Goal: Complete application form

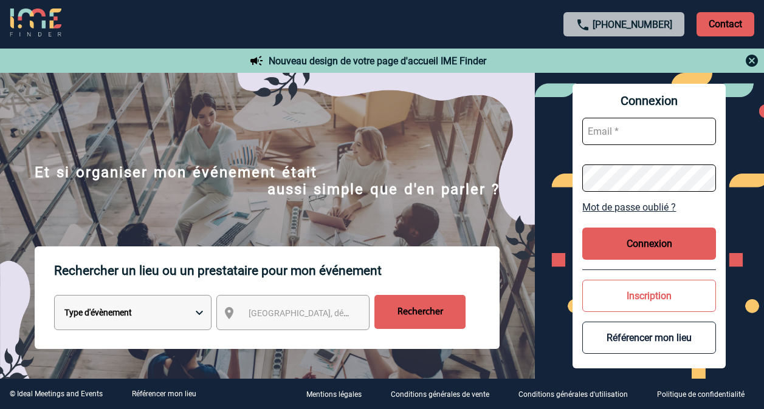
click at [632, 120] on input "text" at bounding box center [649, 131] width 134 height 27
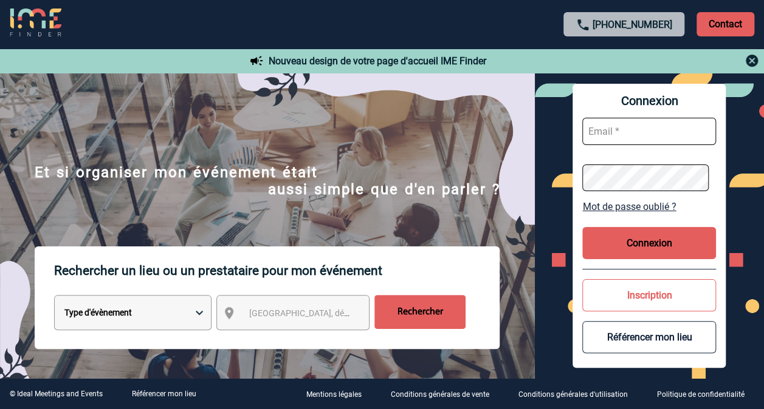
type input "alegoff@solventum.com"
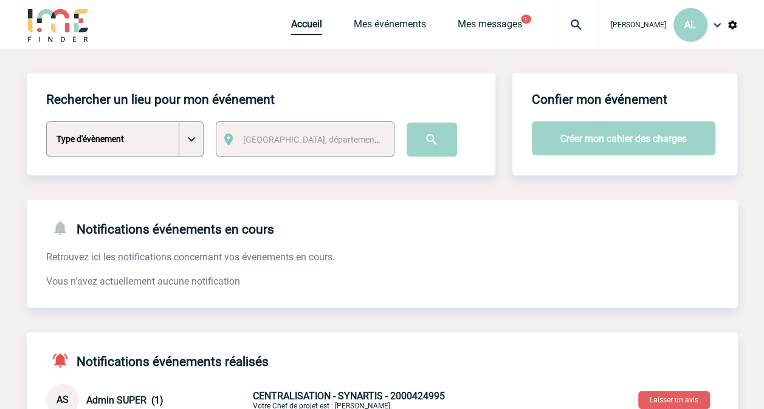
click at [312, 30] on link "Accueil" at bounding box center [306, 26] width 31 height 17
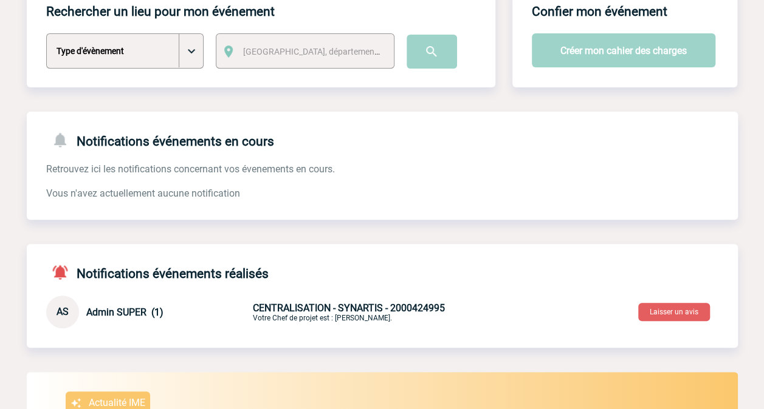
scroll to position [122, 0]
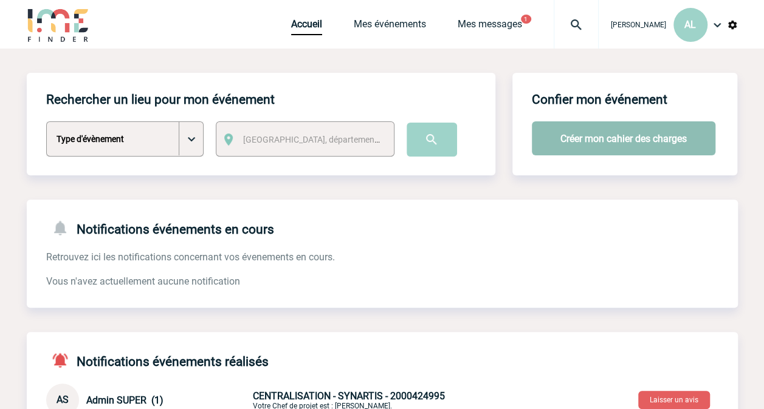
click at [576, 141] on button "Créer mon cahier des charges" at bounding box center [623, 139] width 183 height 34
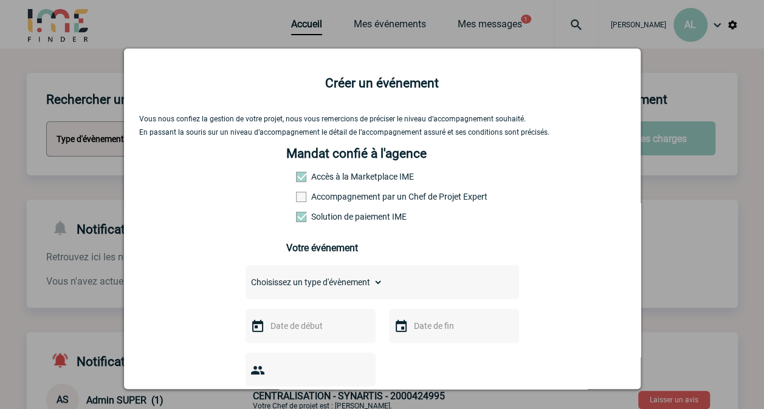
click at [350, 286] on select "Choisissez un type d'évènement Séminaire avec nuitée Séminaire sans nuitée Repa…" at bounding box center [313, 282] width 137 height 17
select select "9"
click at [245, 278] on select "Choisissez un type d'évènement Séminaire avec nuitée Séminaire sans nuitée Repa…" at bounding box center [313, 282] width 137 height 17
click at [292, 330] on input "text" at bounding box center [309, 326] width 84 height 16
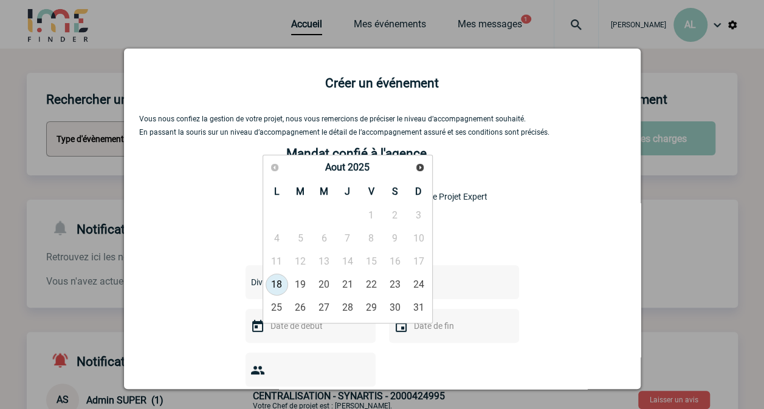
click at [274, 285] on link "18" at bounding box center [276, 285] width 22 height 22
type input "18-08-2025"
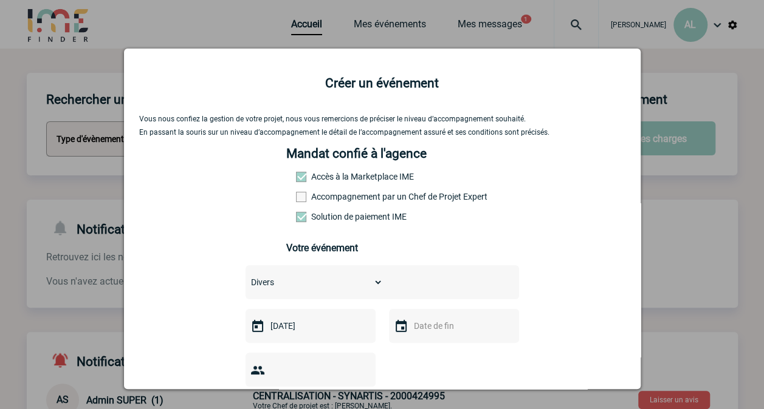
drag, startPoint x: 406, startPoint y: 329, endPoint x: 394, endPoint y: 329, distance: 12.8
click at [411, 329] on input "text" at bounding box center [453, 326] width 84 height 16
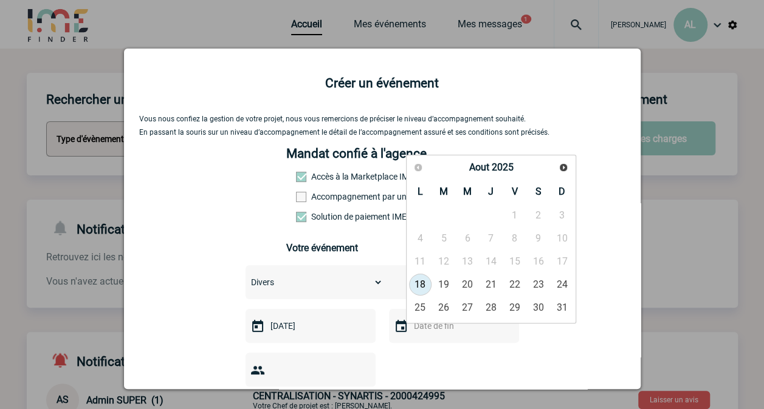
click at [425, 287] on link "18" at bounding box center [420, 285] width 22 height 22
type input "18-08-2025"
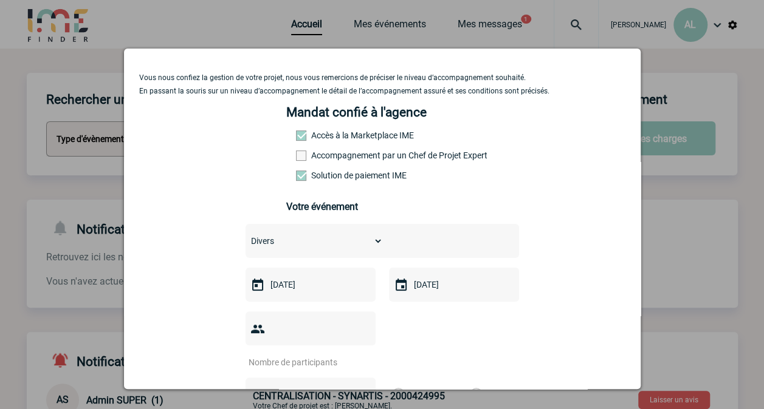
scroll to position [61, 0]
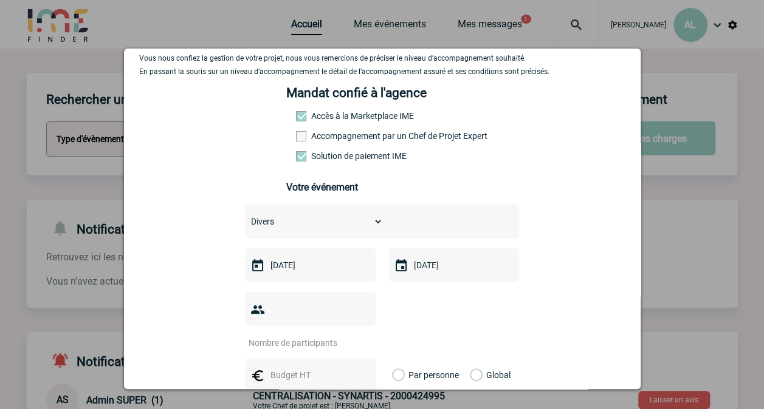
click at [303, 335] on input "number" at bounding box center [302, 343] width 114 height 16
type input "1"
click at [293, 368] on input "text" at bounding box center [309, 376] width 84 height 16
type input "500"
click at [474, 361] on label "Global" at bounding box center [474, 375] width 8 height 34
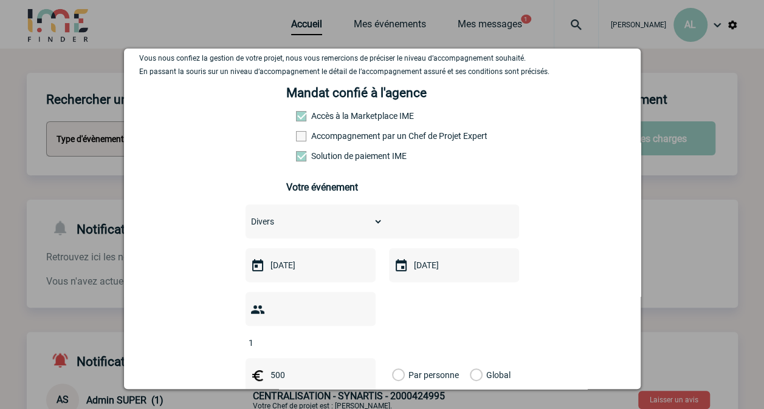
click at [0, 0] on input "Global" at bounding box center [0, 0] width 0 height 0
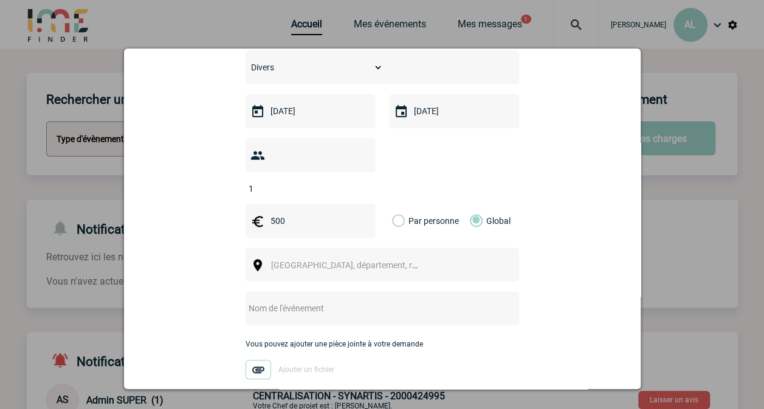
scroll to position [243, 0]
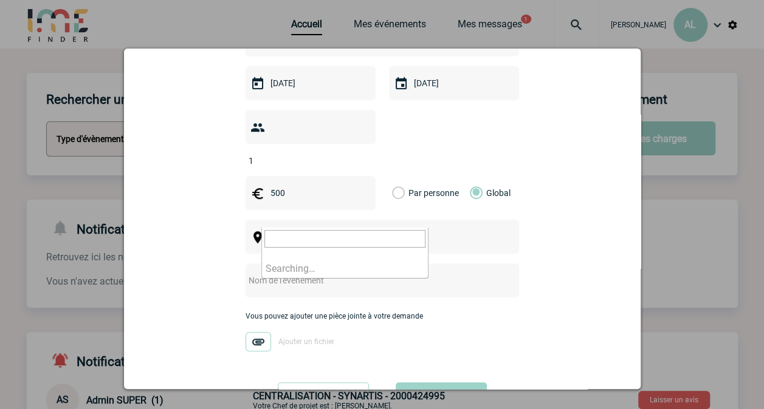
click at [357, 233] on span "[GEOGRAPHIC_DATA], département, région..." at bounding box center [355, 238] width 169 height 10
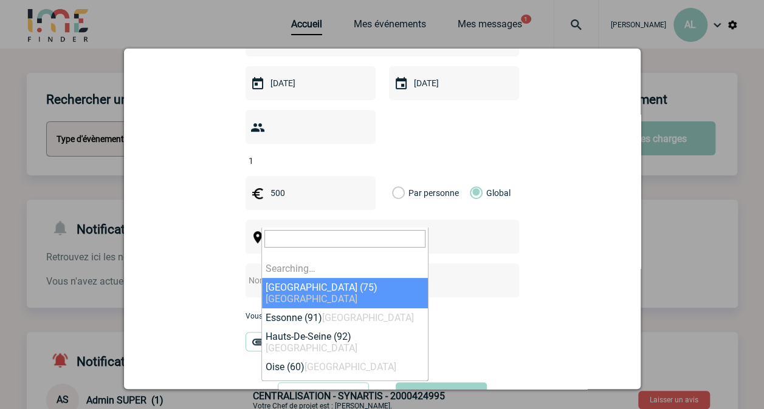
type input "r"
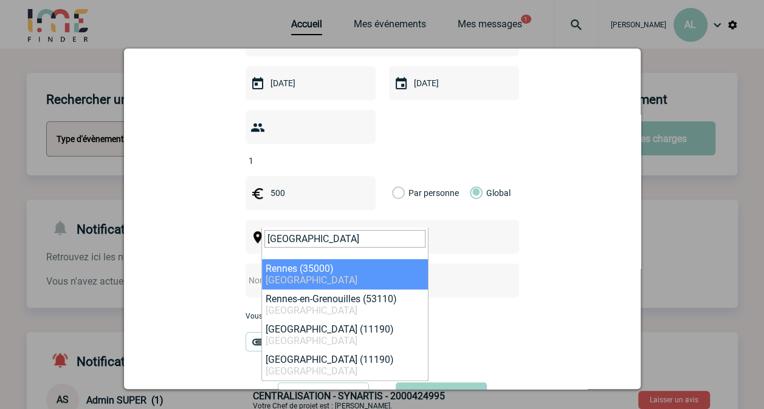
type input "Rennes"
select select "2210"
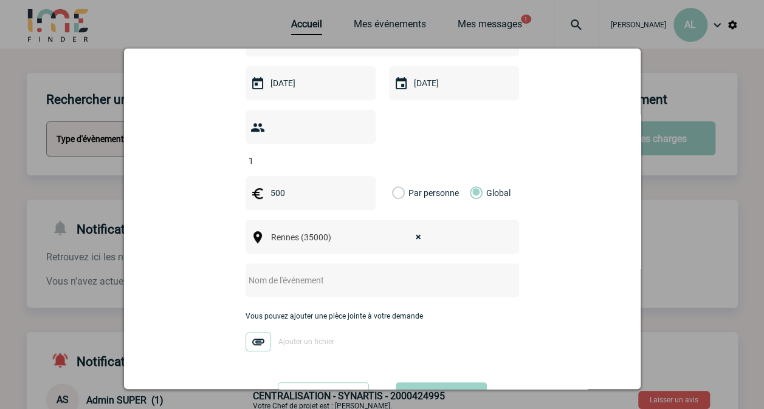
click at [422, 273] on input "text" at bounding box center [365, 281] width 241 height 16
paste input "l’URPS des INFIRMIERS LIBÉRAUX BRETAGNE"
type input "l’URPS des INFIRMIERS LIBÉRAUX BRETAGNE"
click at [258, 332] on img at bounding box center [258, 341] width 26 height 19
click at [0, 0] on input "Ajouter un fichier" at bounding box center [0, 0] width 0 height 0
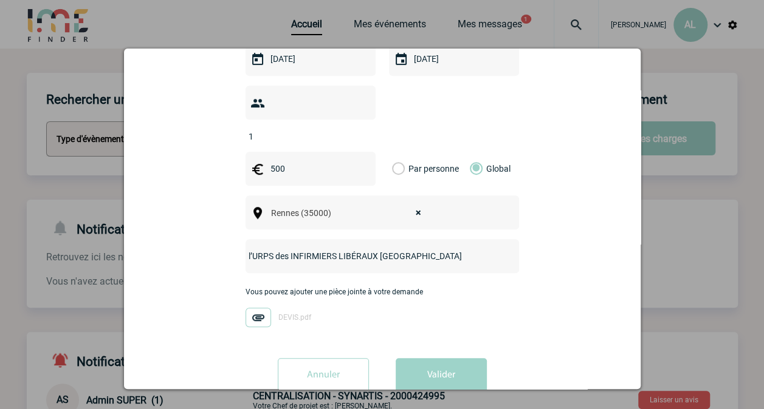
scroll to position [280, 0]
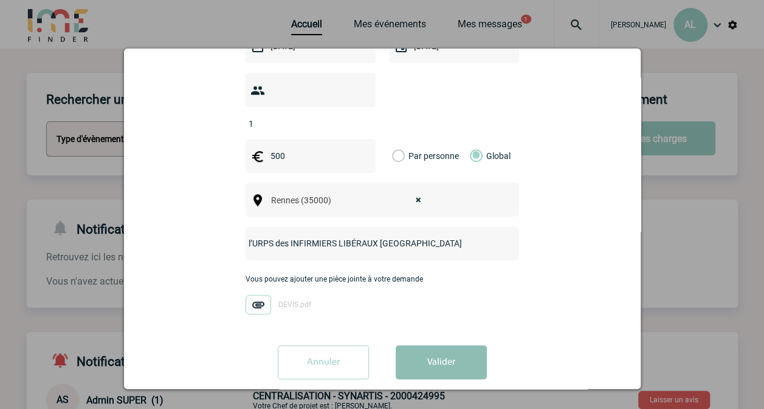
click at [434, 346] on button "Valider" at bounding box center [441, 363] width 91 height 34
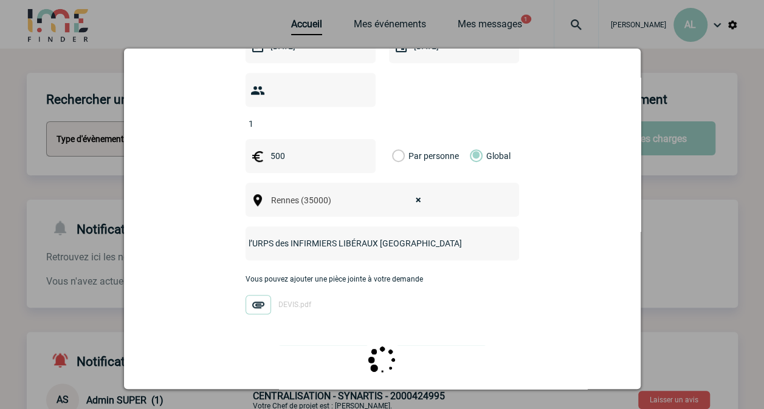
scroll to position [0, 0]
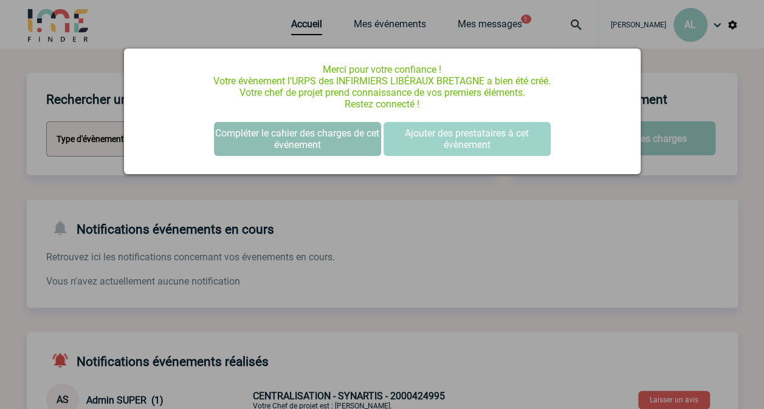
click at [338, 142] on button "Compléter le cahier des charges de cet événement" at bounding box center [297, 139] width 167 height 34
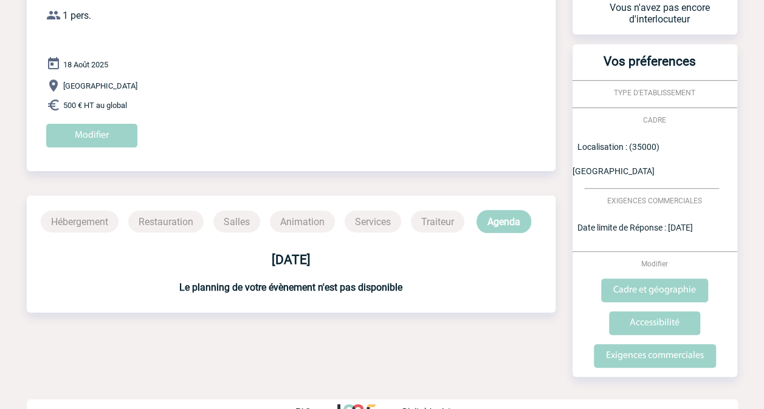
scroll to position [115, 0]
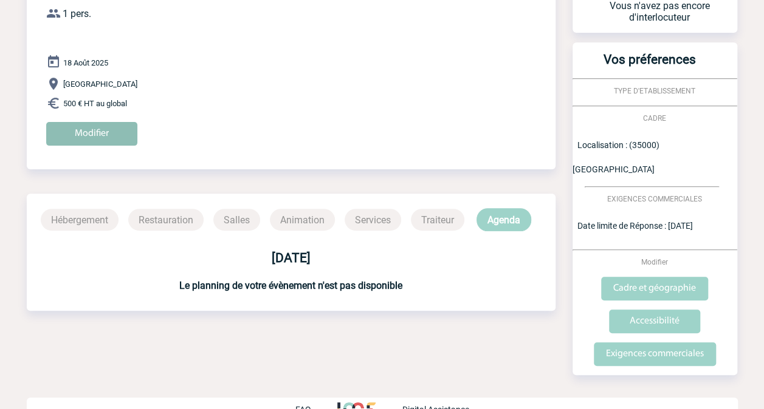
click at [74, 140] on input "Modifier" at bounding box center [91, 134] width 91 height 24
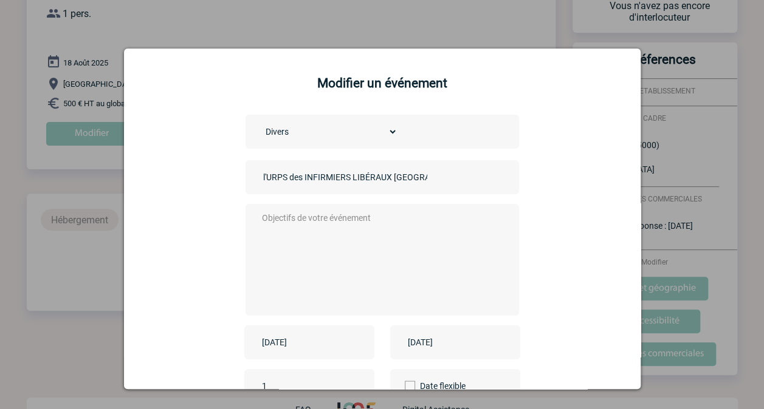
click at [296, 237] on textarea at bounding box center [379, 258] width 240 height 97
paste textarea "urps.idel@maisondesurpsbretagne.org"
type textarea "urps.idel@maisondesurpsbretagne.org Contact"
click at [561, 183] on div "Choisissez un type d'évènement Séminaire avec nuitée Séminaire sans nuitée Repa…" at bounding box center [382, 295] width 486 height 360
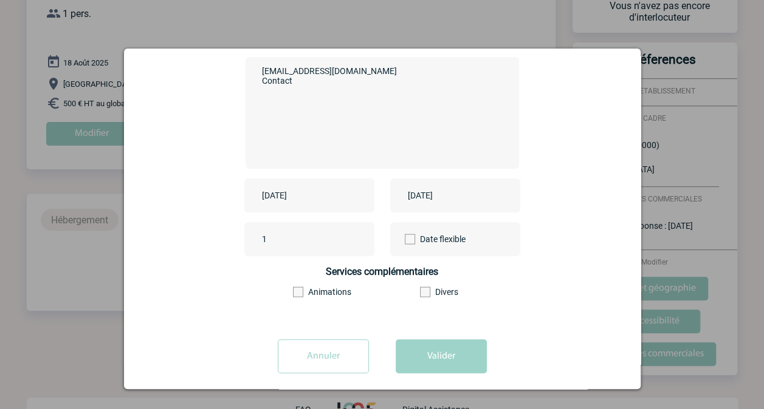
scroll to position [160, 0]
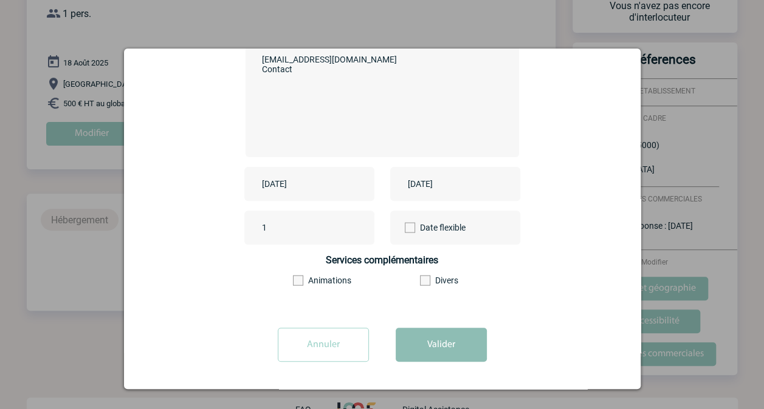
click at [420, 346] on button "Valider" at bounding box center [441, 345] width 91 height 34
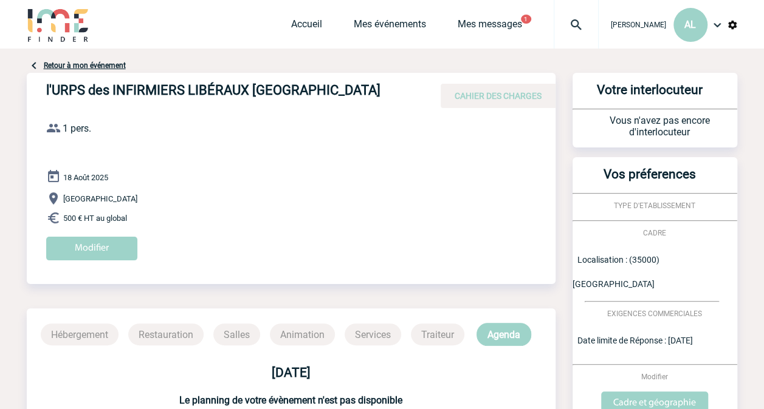
scroll to position [115, 0]
